Goal: Transaction & Acquisition: Purchase product/service

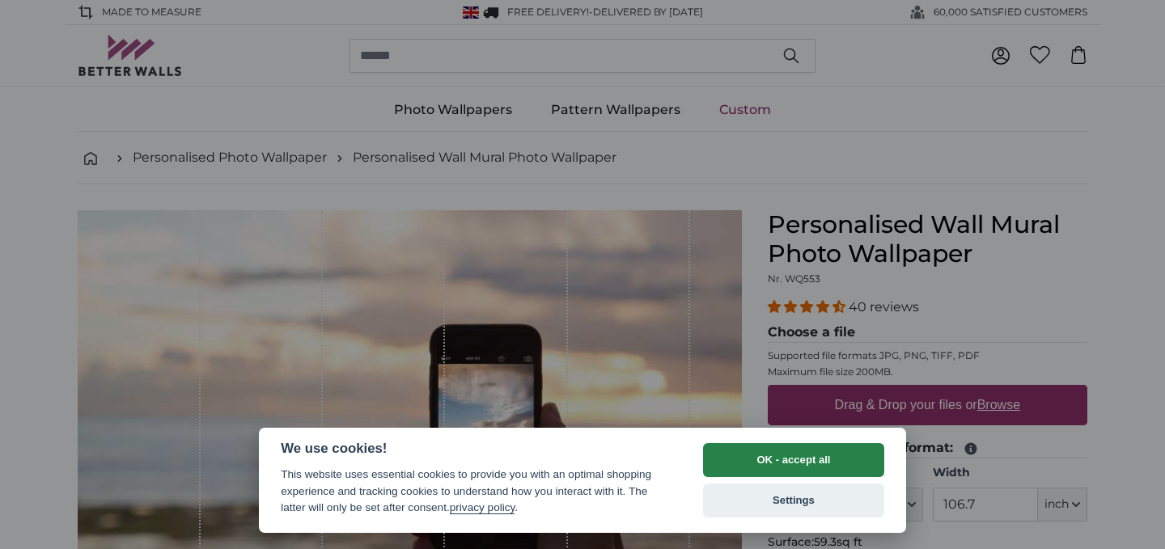
click at [755, 462] on button "OK - accept all" at bounding box center [793, 460] width 181 height 34
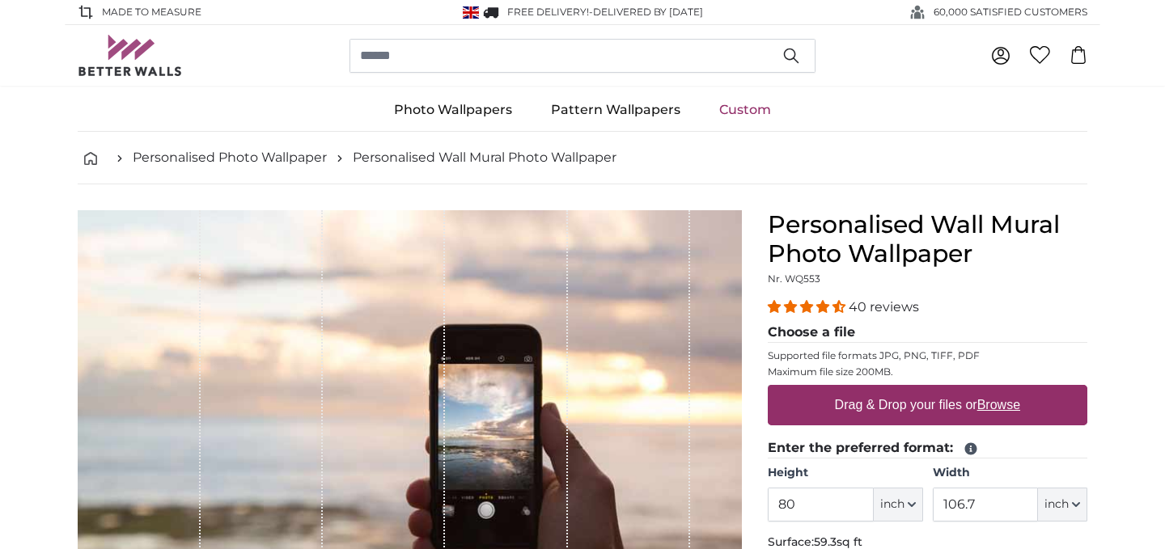
click at [839, 421] on label "Drag & Drop your files or Browse" at bounding box center [927, 405] width 198 height 32
click at [839, 390] on input "Drag & Drop your files or Browse" at bounding box center [926, 387] width 319 height 5
type input "**********"
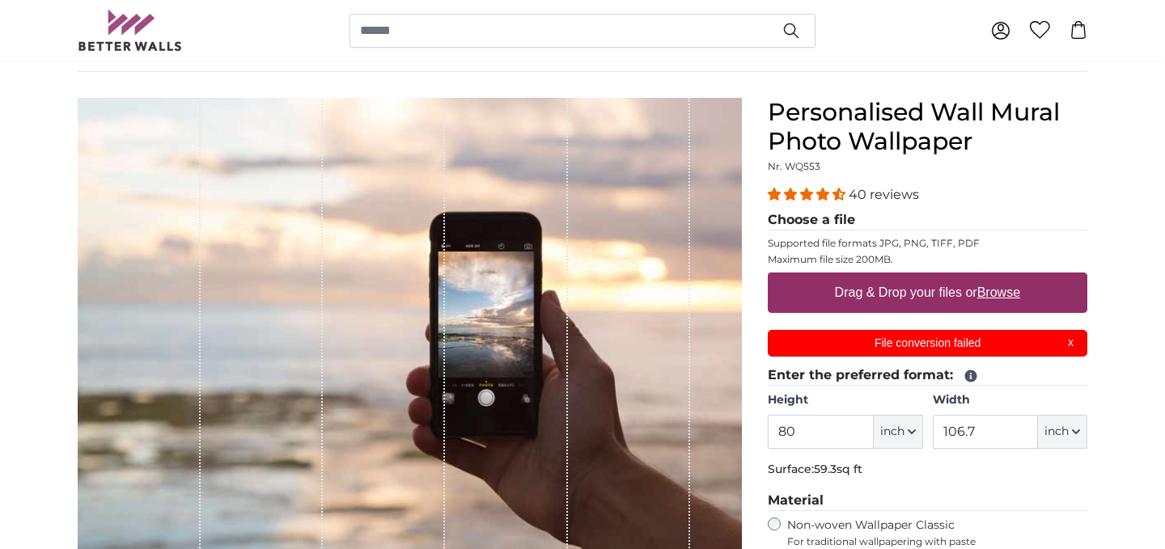
scroll to position [121, 0]
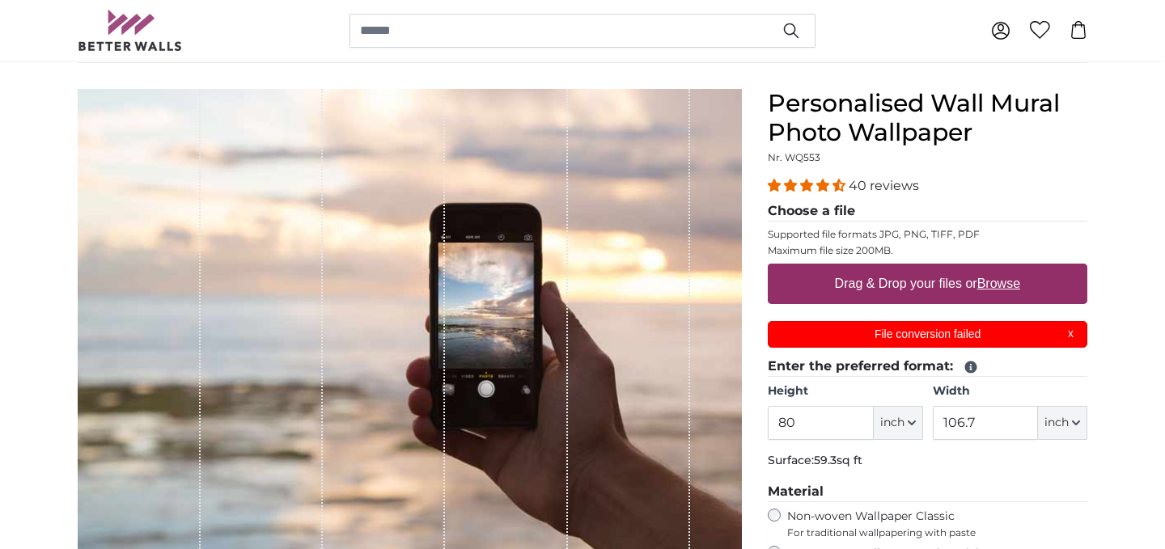
click at [998, 283] on u "Browse" at bounding box center [998, 284] width 43 height 14
click at [998, 268] on input "Drag & Drop your files or Browse" at bounding box center [926, 266] width 319 height 5
type input "**********"
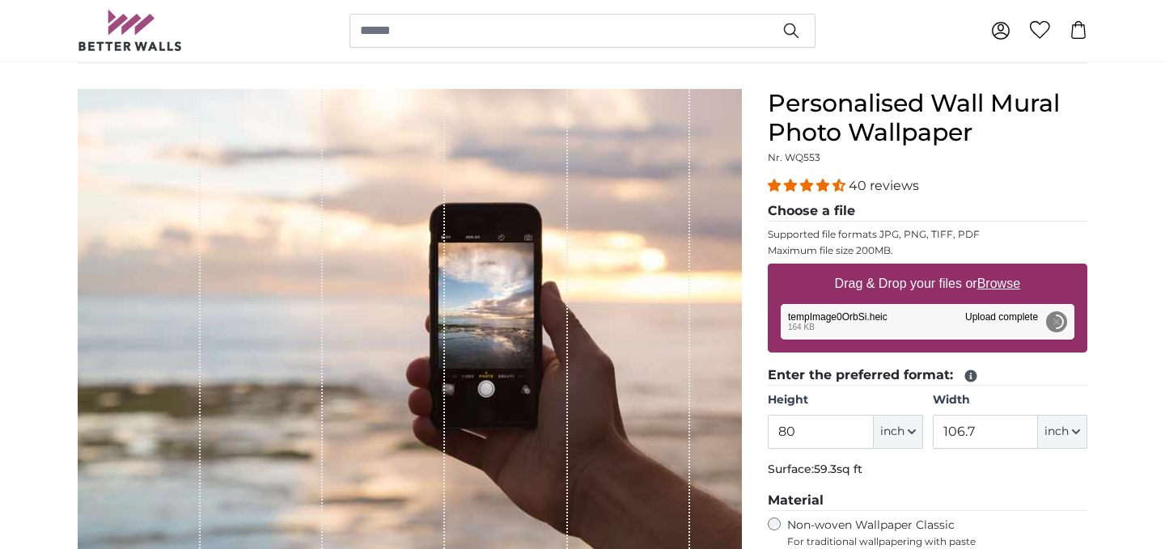
scroll to position [0, 0]
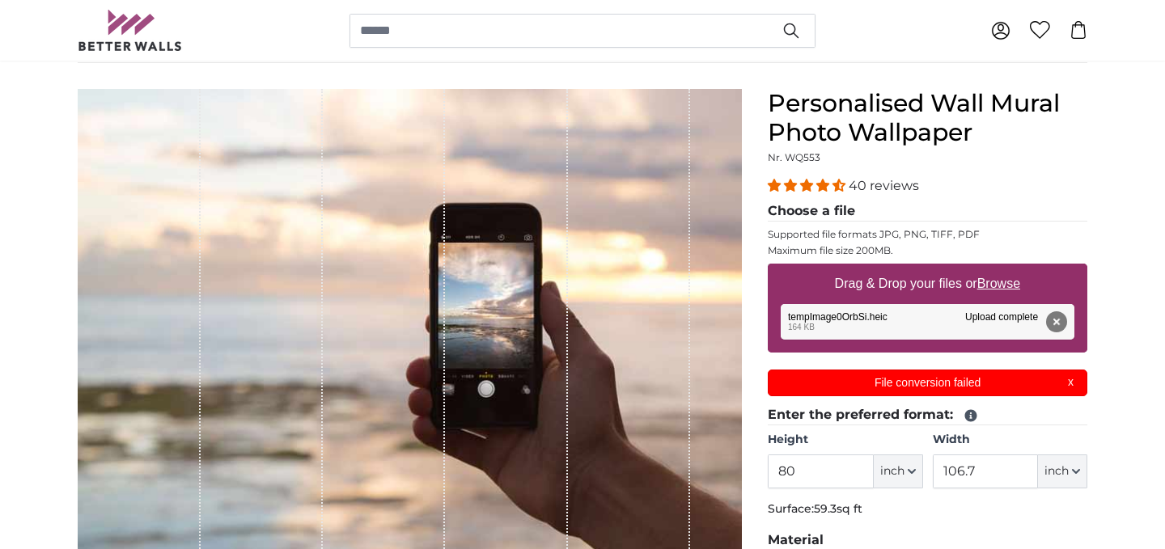
click at [1013, 383] on p "File conversion failed" at bounding box center [927, 382] width 299 height 17
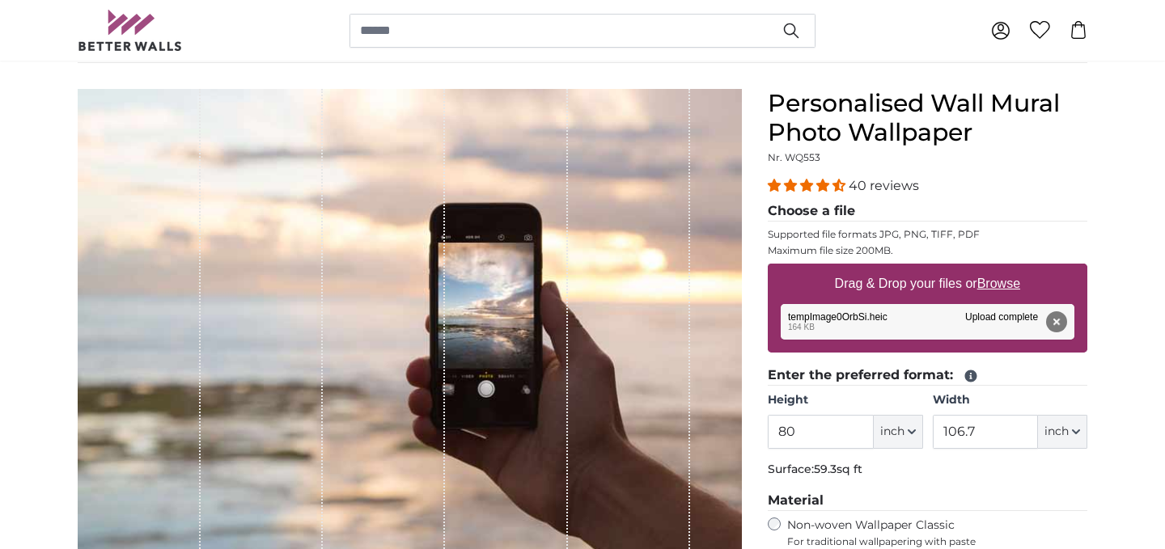
click at [983, 324] on div "Remove Retry Remove Upload Cancel Retry Remove tempImage0OrbSi.heic 164 KB Uplo…" at bounding box center [927, 322] width 294 height 36
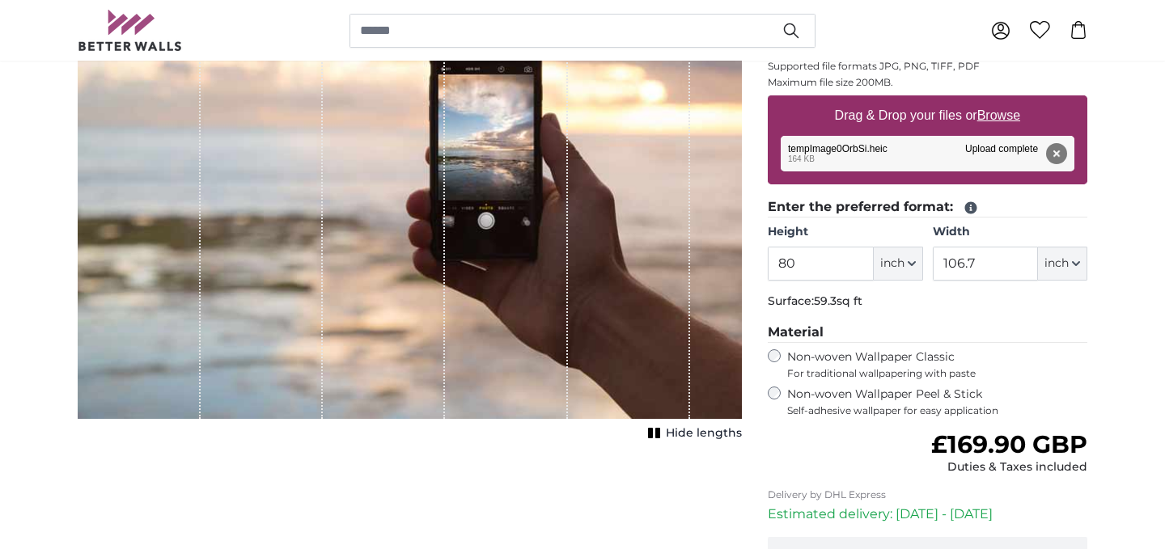
scroll to position [293, 0]
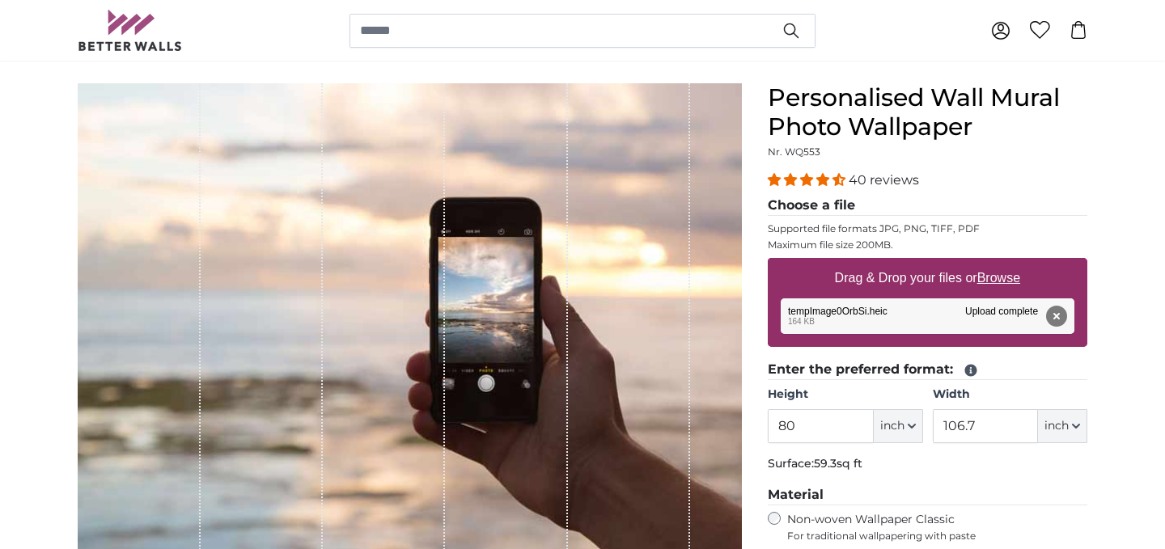
scroll to position [131, 0]
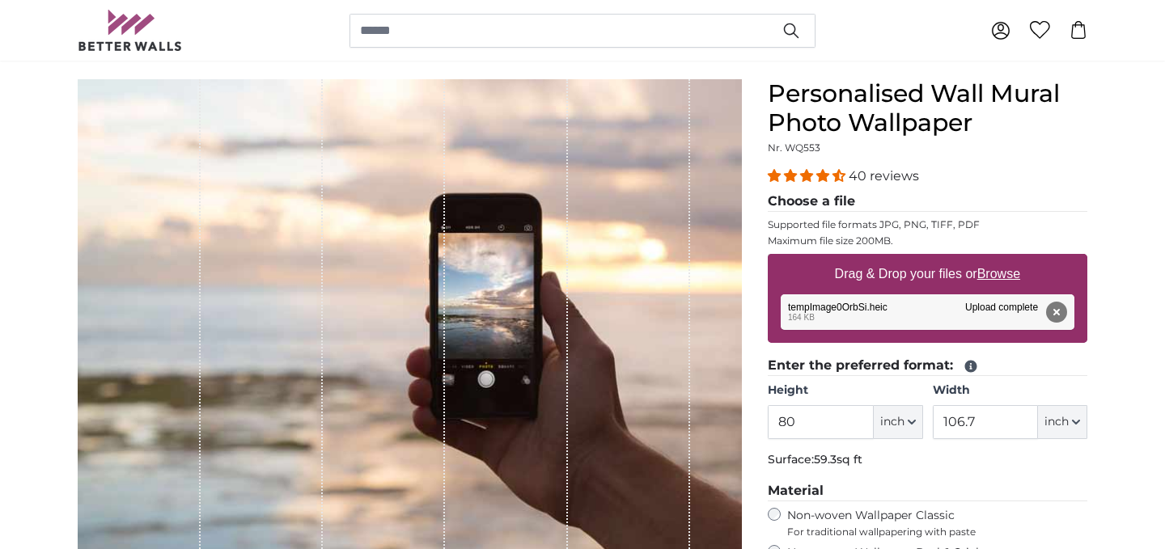
click at [911, 427] on button "inch" at bounding box center [897, 422] width 49 height 34
click at [905, 463] on link "Centimeter (cm)" at bounding box center [897, 464] width 142 height 29
type input "203.2"
type input "271.1"
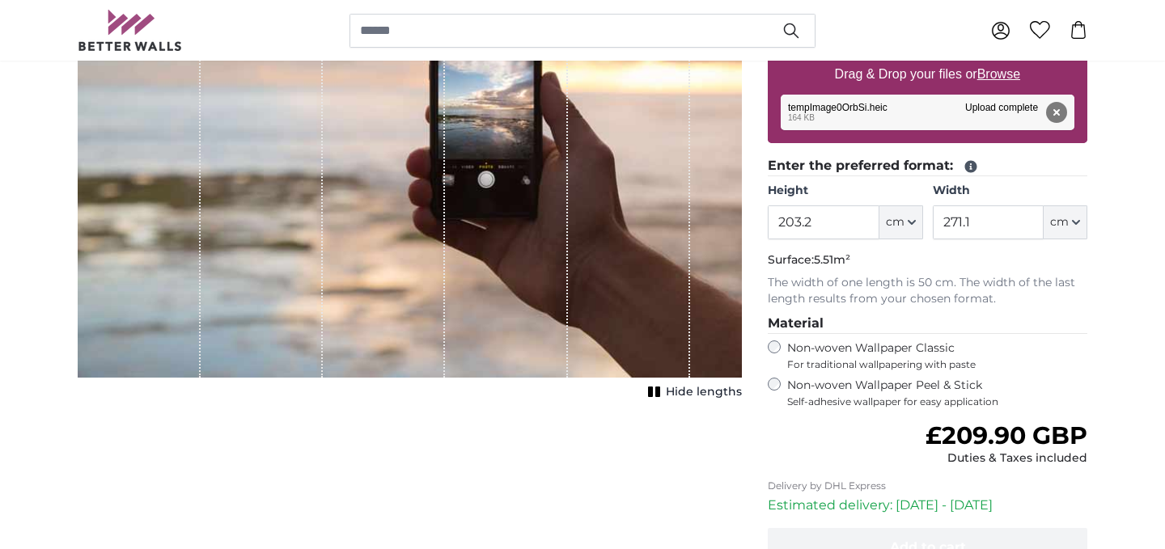
scroll to position [321, 0]
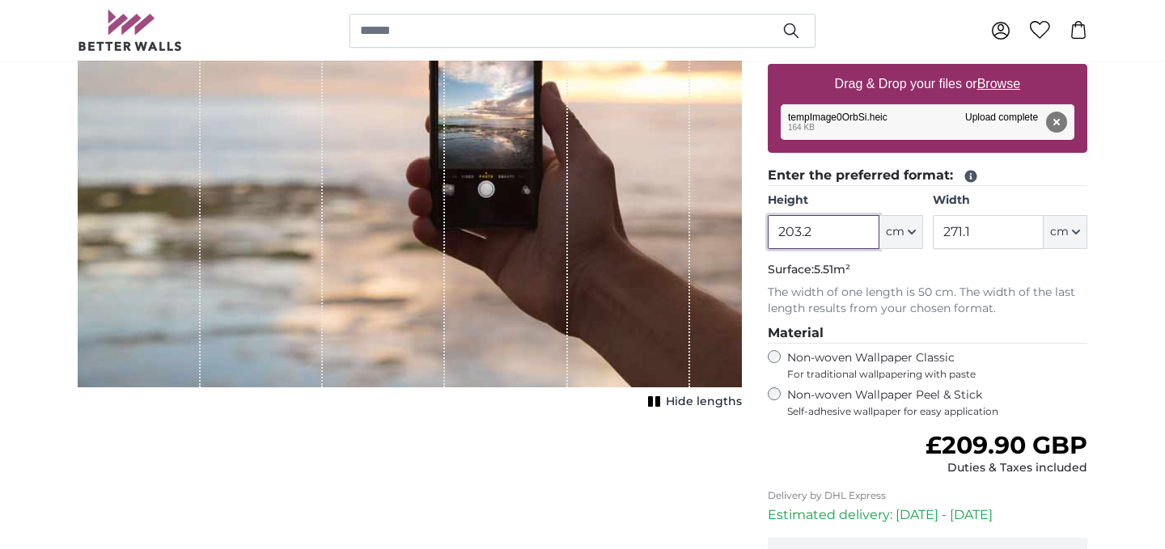
click at [856, 230] on input "203.2" at bounding box center [822, 232] width 111 height 34
type input "2"
type input "100"
click at [991, 235] on input "271.1" at bounding box center [987, 232] width 111 height 34
type input "2"
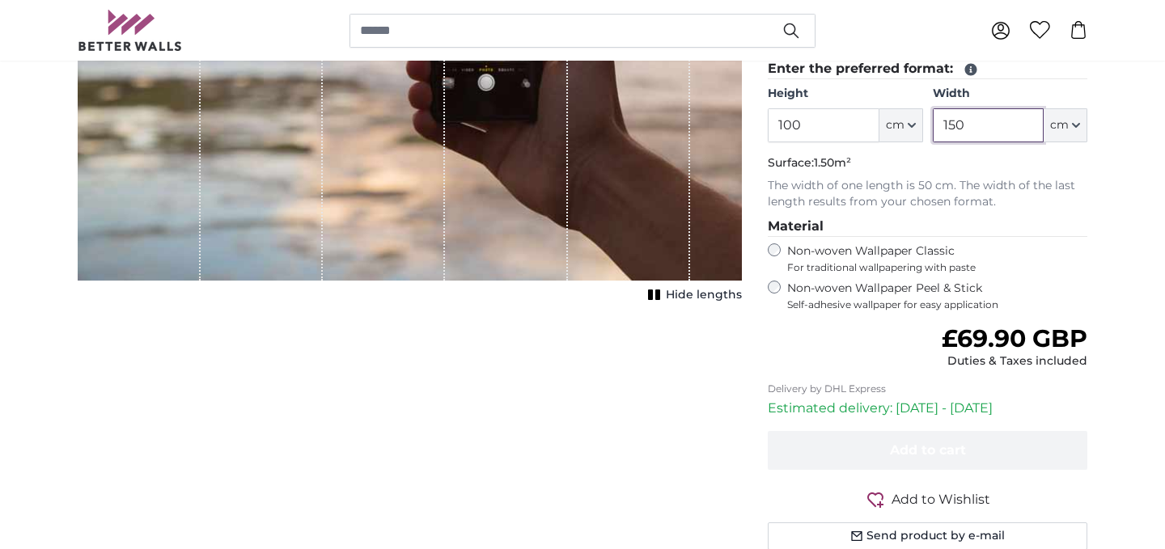
scroll to position [436, 0]
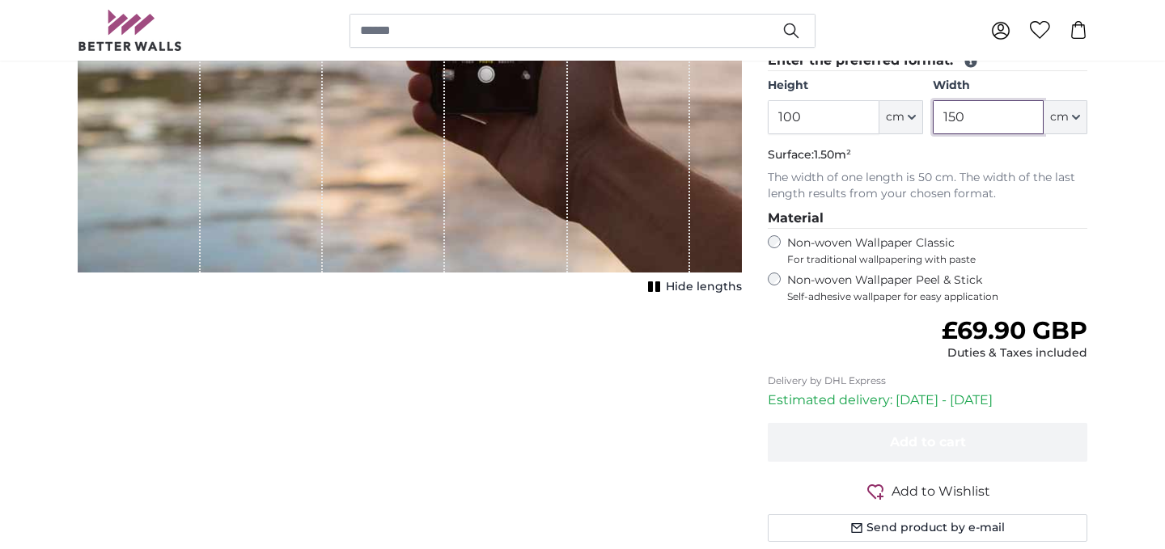
type input "150"
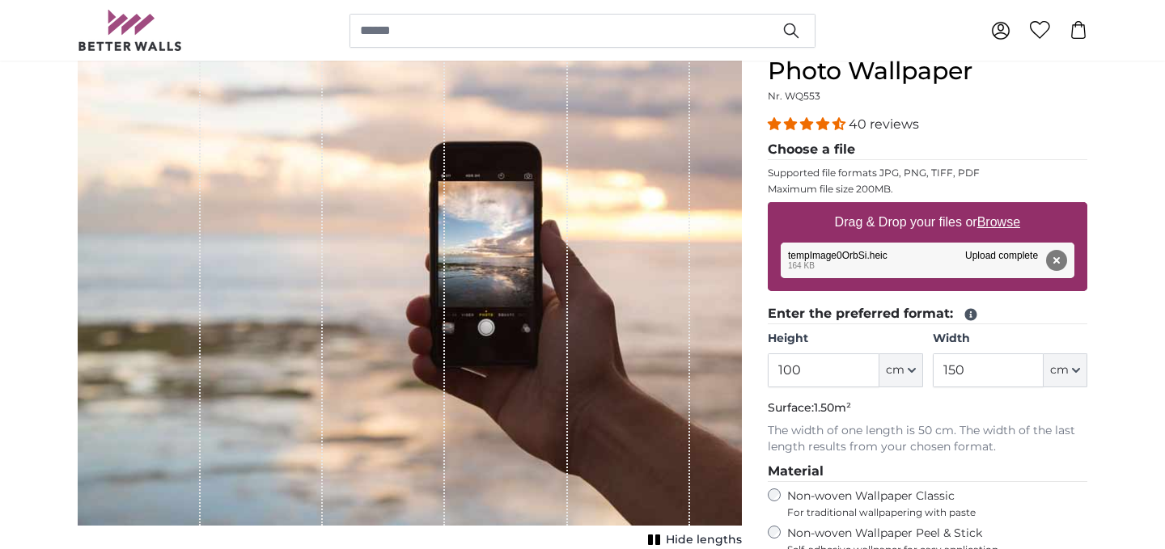
scroll to position [179, 0]
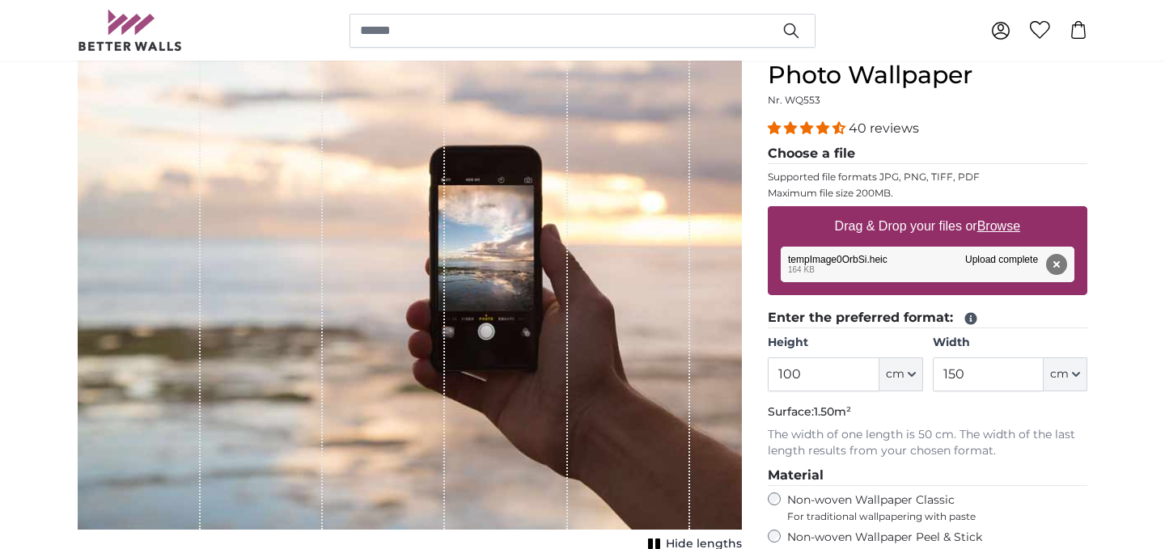
click at [872, 268] on div "Remove Retry Remove Upload Cancel Retry Remove tempImage0OrbSi.heic 164 KB Uplo…" at bounding box center [927, 265] width 294 height 36
click at [854, 266] on div "Remove Retry Remove Upload Cancel Retry Remove tempImage0OrbSi.heic 164 KB Uplo…" at bounding box center [927, 265] width 294 height 36
